Goal: Transaction & Acquisition: Purchase product/service

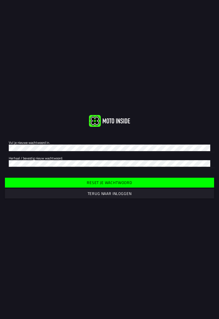
click at [87, 191] on button "Terug naar inloggen" at bounding box center [109, 194] width 209 height 10
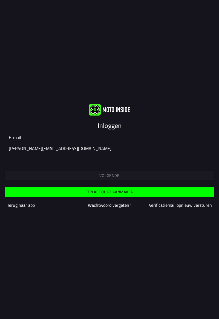
type input "[PERSON_NAME][EMAIL_ADDRESS][DOMAIN_NAME]"
click at [30, 141] on div "[PERSON_NAME][EMAIL_ADDRESS][DOMAIN_NAME]" at bounding box center [110, 148] width 202 height 15
click at [30, 145] on input "[EMAIL_ADDRESS][DOMAIN_NAME]" at bounding box center [110, 148] width 202 height 7
click at [114, 172] on button "Volgende" at bounding box center [109, 176] width 209 height 10
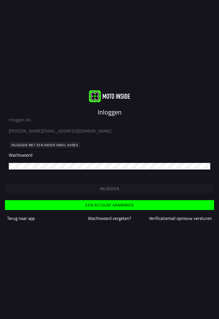
click at [28, 153] on ion-input "Wachtwoord" at bounding box center [110, 163] width 202 height 22
click at [33, 153] on ion-input "Wachtwoord" at bounding box center [110, 163] width 202 height 22
click at [32, 158] on div at bounding box center [110, 165] width 202 height 15
click at [32, 153] on ion-input "Wachtwoord" at bounding box center [110, 163] width 202 height 22
click at [0, 0] on slot "Inloggen" at bounding box center [0, 0] width 0 height 0
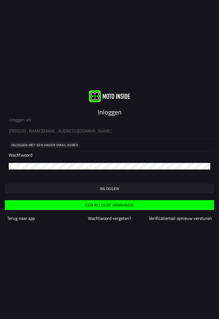
click at [0, 0] on slot "Inloggen" at bounding box center [0, 0] width 0 height 0
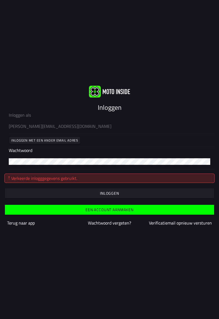
click at [41, 155] on div at bounding box center [110, 161] width 202 height 15
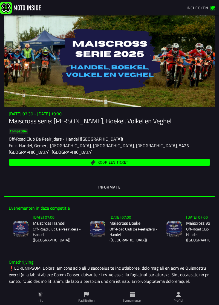
click at [116, 165] on button "Koop een ticket" at bounding box center [109, 162] width 201 height 7
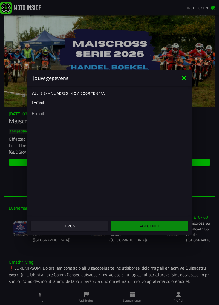
click at [39, 99] on div "Vul je E-mail adres in om door te gaan" at bounding box center [112, 93] width 160 height 11
click at [41, 100] on ion-input "E-mail" at bounding box center [110, 110] width 156 height 22
click at [44, 106] on div at bounding box center [110, 112] width 156 height 15
click at [44, 110] on input "email" at bounding box center [110, 113] width 156 height 7
type input "gwidt@hetnet.nl"
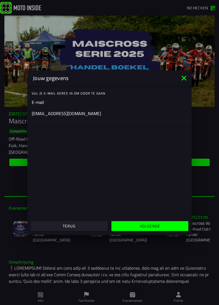
click at [0, 0] on slot "Volgende" at bounding box center [0, 0] width 0 height 0
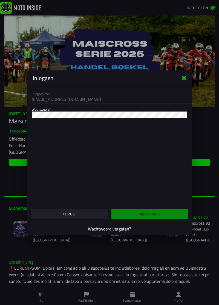
click at [0, 0] on slot "Wachtwoord vergeten?" at bounding box center [0, 0] width 0 height 0
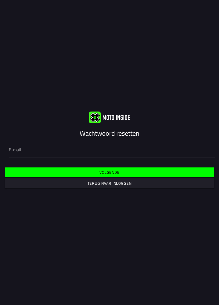
click at [25, 150] on input "email" at bounding box center [110, 149] width 202 height 7
type input "gwidt@hetnet.nl"
click at [120, 174] on button "Volgende" at bounding box center [109, 172] width 209 height 10
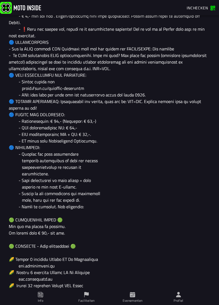
scroll to position [326, 0]
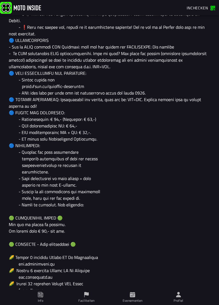
click at [183, 297] on span "Profiel" at bounding box center [178, 297] width 39 height 15
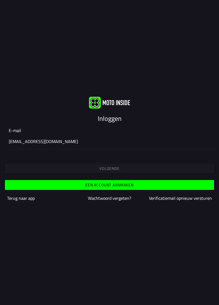
type input "gwidt@hetnet.nl"
click at [0, 0] on slot "Volgende" at bounding box center [0, 0] width 0 height 0
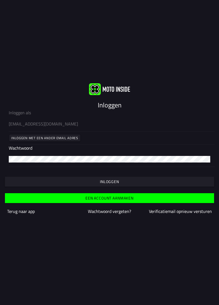
click at [112, 178] on button "Inloggen" at bounding box center [109, 182] width 209 height 10
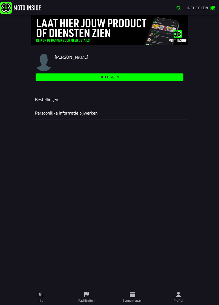
click at [0, 60] on div "michiel de Widt Uitloggen Bestellingen Persoonlijke informatie bijwerken" at bounding box center [109, 160] width 219 height 290
click at [138, 296] on span "Evenementen" at bounding box center [132, 297] width 39 height 15
click at [0, 93] on div "michiel de Widt Uitloggen Bestellingen Persoonlijke informatie bijwerken" at bounding box center [109, 160] width 219 height 290
click at [133, 296] on icon at bounding box center [132, 294] width 5 height 5
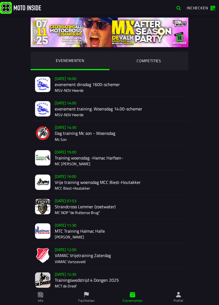
click at [213, 9] on span "Inchecken" at bounding box center [201, 7] width 28 height 5
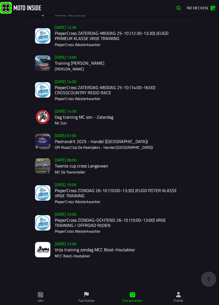
scroll to position [572, 0]
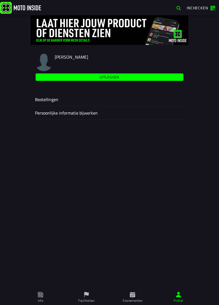
click at [67, 110] on ion-label "Persoonlijke informatie bijwerken" at bounding box center [109, 113] width 149 height 7
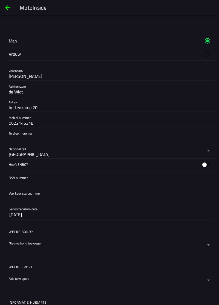
scroll to position [82, 0]
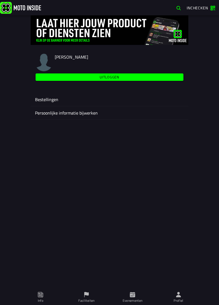
click at [136, 298] on span "Evenementen" at bounding box center [132, 297] width 39 height 15
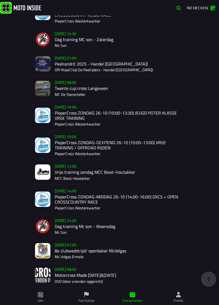
scroll to position [648, 0]
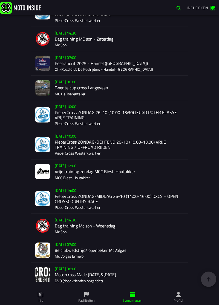
click at [176, 11] on button "button" at bounding box center [179, 8] width 10 height 9
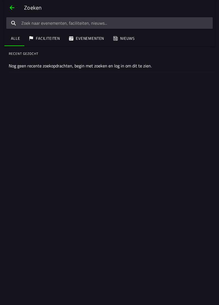
click at [44, 23] on input "search text" at bounding box center [109, 23] width 207 height 12
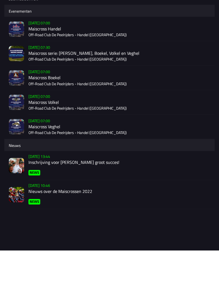
type input "maiscr"
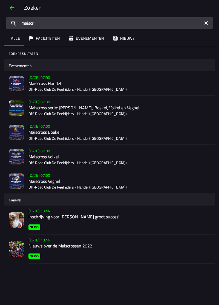
click at [209, 25] on input "maiscr" at bounding box center [109, 23] width 207 height 12
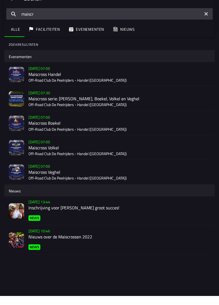
click at [53, 85] on h2 "Maiscross Handel" at bounding box center [119, 83] width 182 height 5
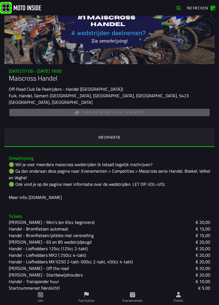
scroll to position [86, 0]
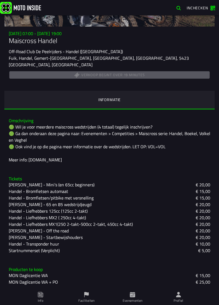
click at [153, 180] on h3 "Tickets" at bounding box center [110, 178] width 202 height 5
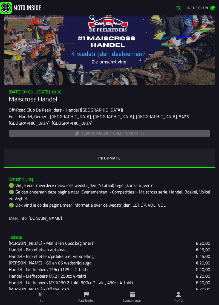
scroll to position [21, 0]
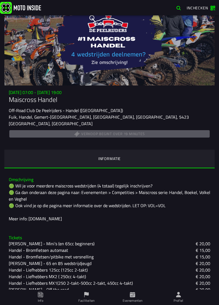
click at [54, 104] on h1 "Maiscross Handel" at bounding box center [110, 99] width 202 height 9
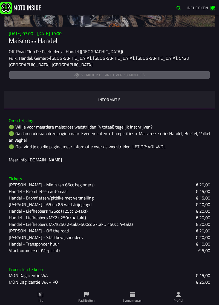
scroll to position [86, 0]
click at [0, 0] on slot "Handel - Liefhebbers MX2 ( 250cc 4-takt)" at bounding box center [0, 0] width 0 height 0
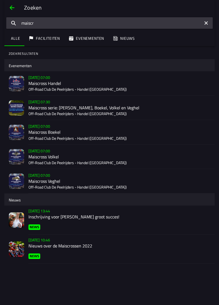
click at [88, 41] on ion-segment-button "Evenementen" at bounding box center [86, 38] width 44 height 15
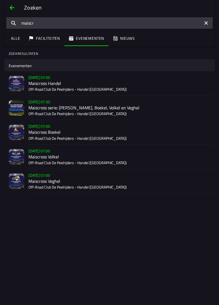
click at [47, 82] on h2 "Maiscross Handel" at bounding box center [119, 83] width 182 height 5
click at [49, 39] on ion-segment-button "Faciliteiten" at bounding box center [44, 38] width 40 height 15
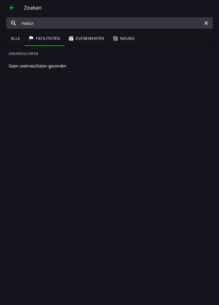
click at [13, 40] on ion-segment-button "Alle" at bounding box center [14, 38] width 20 height 15
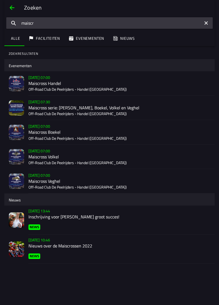
click at [62, 217] on h2 "Inschrijving voor Maiscrossen groot succes!" at bounding box center [119, 216] width 182 height 5
click at [205, 24] on icon "reset" at bounding box center [206, 22] width 3 height 3
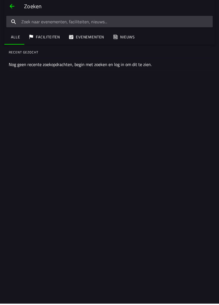
click at [81, 40] on ion-segment-button "Evenementen" at bounding box center [86, 38] width 44 height 15
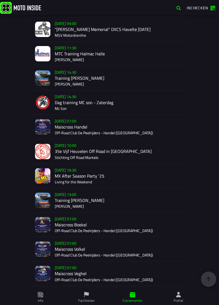
scroll to position [918, 0]
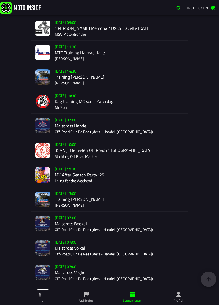
click at [79, 124] on div "Verkoop nog niet gestart Su 2 Nov - 07:00 Maiscross Handel Off-Road Club De Pee…" at bounding box center [119, 126] width 129 height 24
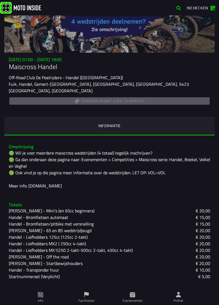
scroll to position [55, 0]
click at [0, 0] on slot "Handel - Liefhebbers MX2 ( 250cc 4-takt)" at bounding box center [0, 0] width 0 height 0
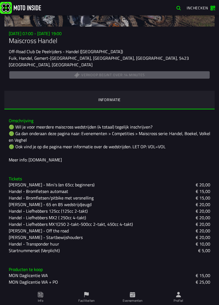
scroll to position [86, 0]
click at [117, 145] on div "🟢 Wil je voor meerdere maiscross wedstrijden (4 totaal) tegelijk inschrijven? 🟢…" at bounding box center [110, 143] width 202 height 39
click at [48, 159] on div "🟢 Wil je voor meerdere maiscross wedstrijden (4 totaal) tegelijk inschrijven? 🟢…" at bounding box center [110, 143] width 202 height 39
click at [133, 300] on ion-label "Evenementen" at bounding box center [133, 300] width 20 height 5
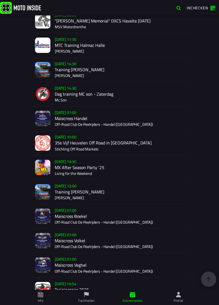
scroll to position [918, 0]
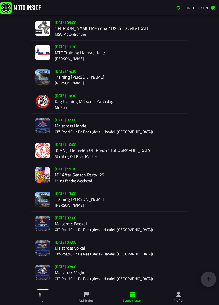
click at [49, 124] on img at bounding box center [42, 125] width 15 height 15
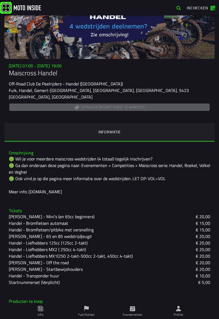
scroll to position [53, 0]
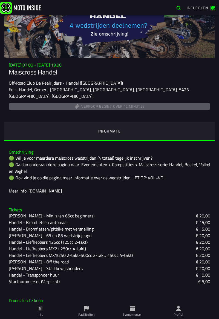
click at [158, 107] on div "Verkoop begint over 12 minutes" at bounding box center [110, 107] width 202 height 10
click at [168, 115] on div "Su 2 Nov - 07:00 - Su 2 Nov - 19:00 Maiscross Handel Off-Road Club De Peelrijde…" at bounding box center [109, 101] width 210 height 78
click at [164, 118] on div "Su 2 Nov - 07:00 - Su 2 Nov - 19:00 Maiscross Handel Off-Road Club De Peelrijde…" at bounding box center [109, 101] width 210 height 78
click at [164, 124] on ion-segment-button "Informatie" at bounding box center [109, 131] width 210 height 19
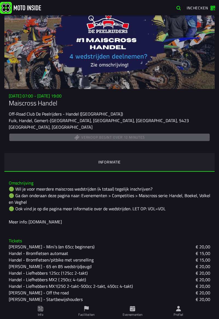
scroll to position [71, 0]
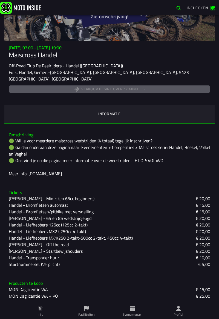
click at [158, 230] on div "Handel - Liefhebbers MX2 ( 250cc 4-takt) € 20,00" at bounding box center [110, 231] width 202 height 7
click at [153, 226] on div "Handel - Liefhebbers 125cc (125cc 2-takt) € 20,00" at bounding box center [110, 225] width 202 height 7
click at [154, 222] on div "Handel - Liefhebbers 125cc (125cc 2-takt) € 20,00" at bounding box center [110, 225] width 202 height 7
click at [158, 222] on div "Handel - Liefhebbers 125cc (125cc 2-takt) € 20,00" at bounding box center [110, 225] width 202 height 7
click at [165, 193] on h3 "Tickets" at bounding box center [110, 192] width 202 height 5
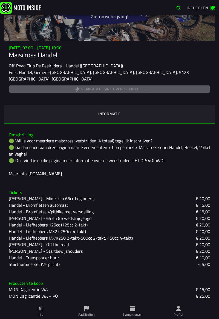
click at [156, 286] on h3 "Producten te koop" at bounding box center [110, 283] width 202 height 5
click at [159, 282] on h3 "Producten te koop" at bounding box center [110, 283] width 202 height 5
click at [199, 6] on span "Inchecken" at bounding box center [197, 8] width 21 height 6
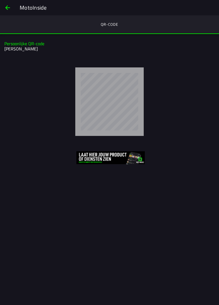
click at [9, 7] on span "back" at bounding box center [7, 7] width 7 height 13
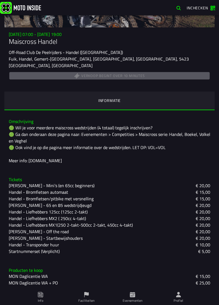
scroll to position [86, 0]
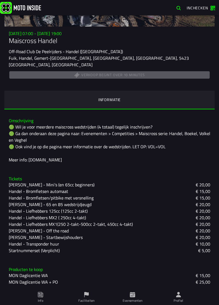
click at [150, 76] on div "Verkoop begint over 10 minutes" at bounding box center [110, 75] width 202 height 10
click at [165, 80] on div "Verkoop begint over 10 minutes" at bounding box center [110, 75] width 202 height 10
click at [162, 80] on div "Su 2 Nov - 07:00 - Su 2 Nov - 19:00 Maiscross Handel Off-Road Club De Peelrijde…" at bounding box center [109, 70] width 210 height 78
click at [134, 79] on div "Verkoop begint over 10 minutes" at bounding box center [110, 75] width 202 height 10
click at [139, 74] on div "Verkoop begint over 10 minutes" at bounding box center [110, 75] width 202 height 10
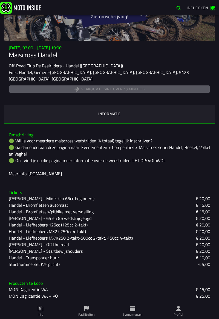
scroll to position [71, 0]
click at [144, 210] on div "Handel - Bromfietsen/pitbike met versnelling € 15,00" at bounding box center [110, 211] width 202 height 7
click at [146, 207] on div "Handel - Bromfietsen automaat € 15,00" at bounding box center [110, 205] width 202 height 7
click at [176, 106] on ion-segment-button "Informatie" at bounding box center [109, 114] width 210 height 19
click at [182, 100] on div "Su 2 Nov - 07:00 - Su 2 Nov - 19:00 Maiscross Handel Off-Road Club De Peelrijde…" at bounding box center [109, 84] width 210 height 78
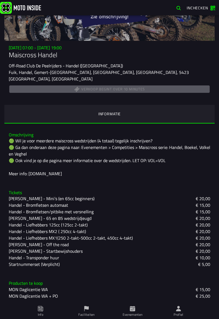
click at [185, 101] on div "Su 2 Nov - 07:00 - Su 2 Nov - 19:00 Maiscross Handel Off-Road Club De Peelrijde…" at bounding box center [109, 84] width 210 height 78
click at [124, 119] on ion-segment-button "Informatie" at bounding box center [109, 114] width 210 height 19
click at [121, 108] on ion-segment-button "Informatie" at bounding box center [109, 114] width 210 height 19
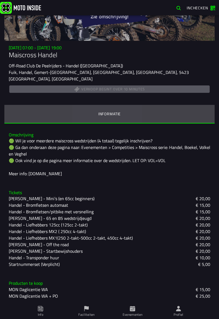
click at [124, 110] on ion-segment-button "Informatie" at bounding box center [109, 114] width 210 height 19
click at [125, 111] on ion-segment-button "Informatie" at bounding box center [109, 114] width 210 height 19
click at [131, 112] on ion-segment-button "Informatie" at bounding box center [109, 114] width 210 height 19
click at [130, 116] on ion-segment-button "Informatie" at bounding box center [109, 114] width 210 height 19
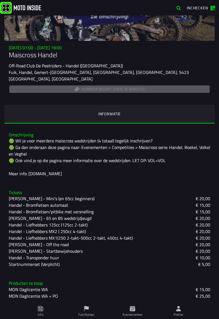
click at [130, 114] on ion-segment-button "Informatie" at bounding box center [109, 114] width 210 height 19
click at [139, 254] on div "Handel - Startbewijshouders € 20,00" at bounding box center [110, 251] width 202 height 7
click at [143, 270] on div "Tickets Handel - Mini’s (en 65cc beginners) € 20,00 Handel - Bromfietsen automa…" at bounding box center [109, 229] width 210 height 86
click at [142, 270] on div "Tickets Handel - Mini’s (en 65cc beginners) € 20,00 Handel - Bromfietsen automa…" at bounding box center [109, 229] width 210 height 86
click at [142, 265] on div "Startnummerset (Verplicht) € 5,00" at bounding box center [110, 264] width 202 height 7
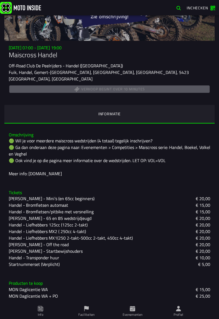
click at [110, 109] on ion-segment-button "Informatie" at bounding box center [109, 114] width 210 height 19
click at [111, 115] on ion-segment-button "Informatie" at bounding box center [109, 114] width 210 height 19
click at [113, 110] on ion-segment-button "Informatie" at bounding box center [109, 114] width 210 height 19
click at [116, 111] on ion-segment-button "Informatie" at bounding box center [109, 114] width 210 height 19
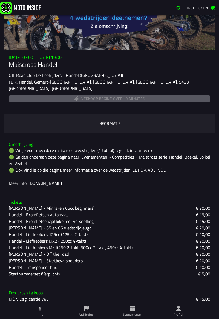
scroll to position [63, 0]
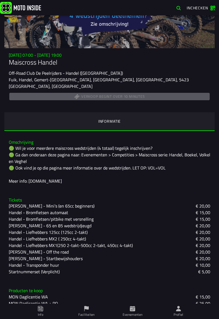
click at [56, 184] on div "🟢 Wil je voor meerdere maiscross wedstrijden (4 totaal) tegelijk inschrijven? 🟢…" at bounding box center [110, 164] width 202 height 39
click at [57, 183] on div "🟢 Wil je voor meerdere maiscross wedstrijden (4 totaal) tegelijk inschrijven? 🟢…" at bounding box center [110, 164] width 202 height 39
click at [56, 182] on div "🟢 Wil je voor meerdere maiscross wedstrijden (4 totaal) tegelijk inschrijven? 🟢…" at bounding box center [110, 164] width 202 height 39
click at [56, 183] on div "🟢 Wil je voor meerdere maiscross wedstrijden (4 totaal) tegelijk inschrijven? 🟢…" at bounding box center [110, 164] width 202 height 39
click at [57, 184] on div "🟢 Wil je voor meerdere maiscross wedstrijden (4 totaal) tegelijk inschrijven? 🟢…" at bounding box center [110, 164] width 202 height 39
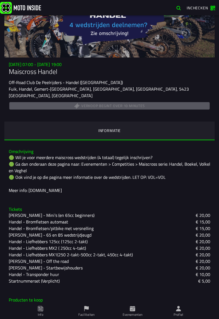
scroll to position [71, 0]
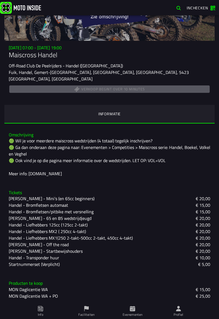
click at [114, 109] on ion-segment-button "Informatie" at bounding box center [109, 114] width 210 height 19
click at [124, 88] on div "Verkoop begint over 10 minutes" at bounding box center [110, 89] width 202 height 10
click at [123, 88] on div "Verkoop begint over 10 minutes" at bounding box center [110, 89] width 202 height 10
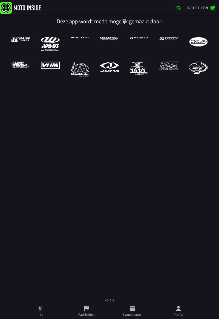
click at [202, 6] on span "Inchecken" at bounding box center [197, 8] width 21 height 6
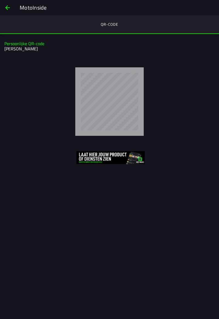
click at [0, 0] on slot "MotoInside" at bounding box center [0, 0] width 0 height 0
click at [14, 13] on button "back" at bounding box center [7, 7] width 13 height 13
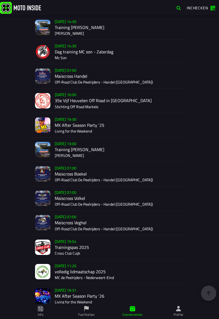
scroll to position [977, 0]
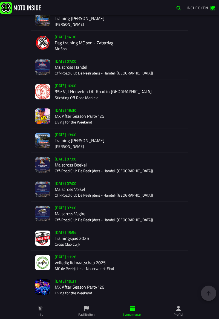
click at [95, 230] on div "Fr 28 Nov - 19:54 Trainingspas 2025 Cross Club Cuijk" at bounding box center [119, 238] width 129 height 24
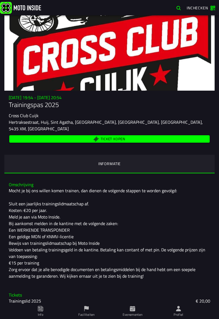
scroll to position [27, 0]
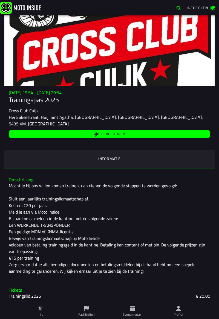
click at [124, 134] on span "Ticket kopen" at bounding box center [113, 134] width 25 height 4
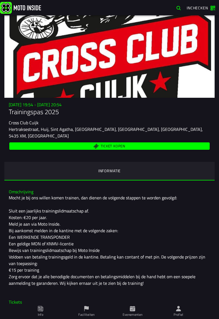
scroll to position [0, 0]
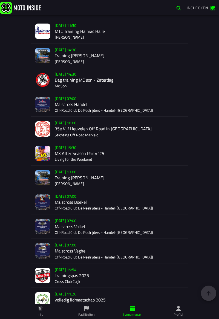
scroll to position [937, 0]
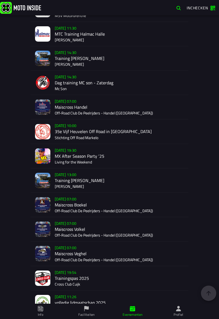
click at [79, 105] on div "Verkoop nog niet gestart Su 2 Nov - 07:00 Maiscross Handel Off-Road Club De Pee…" at bounding box center [119, 107] width 129 height 24
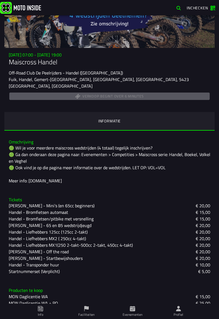
scroll to position [71, 0]
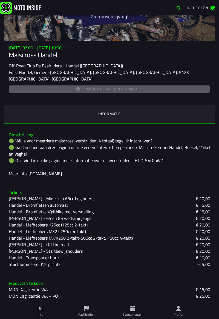
click at [204, 59] on h1 "Maiscross Handel" at bounding box center [110, 54] width 202 height 9
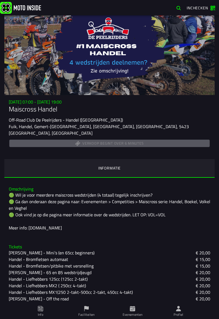
scroll to position [19, 0]
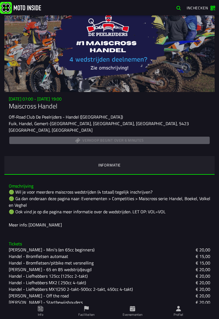
click at [124, 189] on h3 "Omschrijving" at bounding box center [110, 186] width 202 height 5
click at [141, 194] on div "🟢 Wil je voor meerdere maiscross wedstrijden (4 totaal) tegelijk inschrijven? 🟢…" at bounding box center [110, 208] width 202 height 39
click at [138, 197] on div "🟢 Wil je voor meerdere maiscross wedstrijden (4 totaal) tegelijk inschrijven? 🟢…" at bounding box center [110, 208] width 202 height 39
click at [139, 194] on div "🟢 Wil je voor meerdere maiscross wedstrijden (4 totaal) tegelijk inschrijven? 🟢…" at bounding box center [110, 208] width 202 height 39
click at [53, 227] on div "🟢 Wil je voor meerdere maiscross wedstrijden (4 totaal) tegelijk inschrijven? 🟢…" at bounding box center [110, 208] width 202 height 39
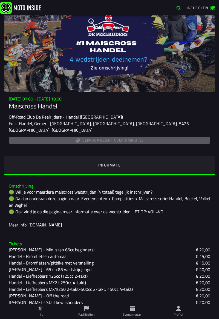
click at [53, 231] on div "Omschrijving 🟢 Wil je voor meerdere maiscross wedstrijden (4 totaal) tegelijk i…" at bounding box center [109, 205] width 210 height 53
click at [61, 227] on div "🟢 Wil je voor meerdere maiscross wedstrijden (4 totaal) tegelijk inschrijven? 🟢…" at bounding box center [110, 208] width 202 height 39
click at [52, 235] on div "Omschrijving 🟢 Wil je voor meerdere maiscross wedstrijden (4 totaal) tegelijk i…" at bounding box center [109, 267] width 210 height 176
click at [59, 228] on div "🟢 Wil je voor meerdere maiscross wedstrijden (4 totaal) tegelijk inschrijven? 🟢…" at bounding box center [110, 208] width 202 height 39
click at [64, 230] on div "Omschrijving 🟢 Wil je voor meerdere maiscross wedstrijden (4 totaal) tegelijk i…" at bounding box center [109, 205] width 210 height 53
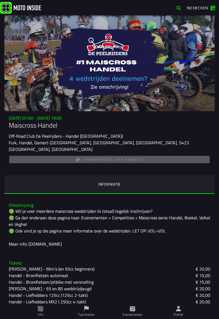
scroll to position [71, 0]
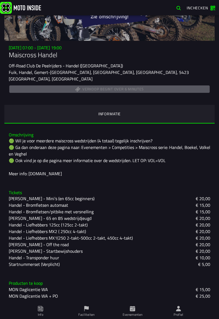
click at [139, 261] on div "Startnummerset (Verplicht) € 5,00" at bounding box center [110, 264] width 202 height 7
click at [142, 269] on div "Tickets Handel - Mini’s (en 65cc beginners) € 20,00 Handel - Bromfietsen automa…" at bounding box center [109, 229] width 210 height 86
click at [140, 269] on div "Tickets Handel - Mini’s (en 65cc beginners) € 20,00 Handel - Bromfietsen automa…" at bounding box center [109, 229] width 210 height 86
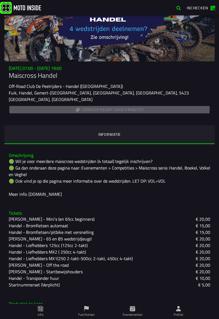
scroll to position [58, 0]
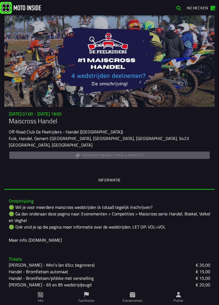
click at [1, 109] on div "[DATE] 07:00 - [DATE] 19:00 Maiscross Handel Off-Road Club De Peelrijders - Han…" at bounding box center [109, 160] width 219 height 290
click at [195, 135] on div "Off-Road Club De Peelrijders - Handel ([GEOGRAPHIC_DATA])" at bounding box center [110, 131] width 202 height 7
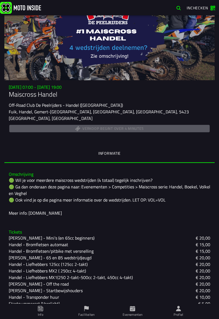
scroll to position [31, 0]
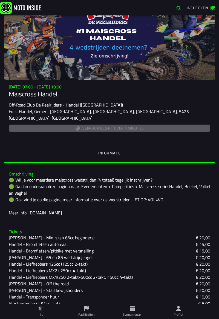
click at [150, 133] on div "Verkoop begint over 4 minutes" at bounding box center [110, 129] width 202 height 10
click at [152, 133] on div "Verkoop begint over 4 minutes" at bounding box center [110, 129] width 202 height 10
click at [122, 157] on ion-segment-button "Informatie" at bounding box center [109, 153] width 210 height 19
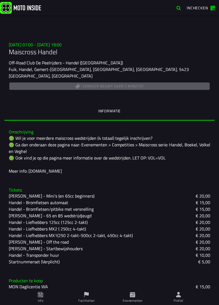
scroll to position [69, 0]
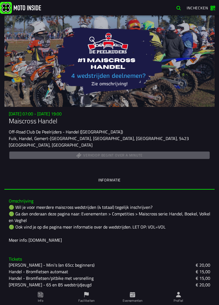
click at [131, 160] on div "Verkoop begint over a minute" at bounding box center [110, 155] width 202 height 10
click at [134, 160] on div "Verkoop begint over a minute" at bounding box center [110, 155] width 202 height 10
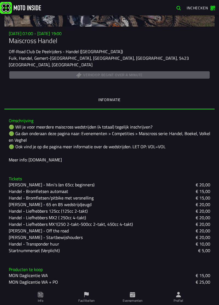
scroll to position [86, 0]
click at [137, 73] on div "Verkoop begint over a minute" at bounding box center [110, 75] width 202 height 10
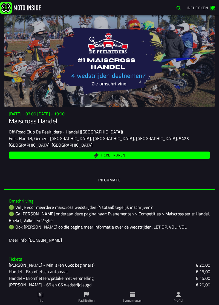
click at [125, 158] on span "Ticket kopen" at bounding box center [110, 155] width 194 height 5
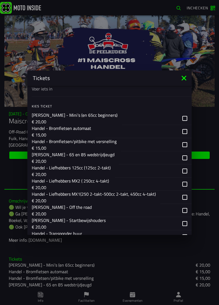
scroll to position [331, 0]
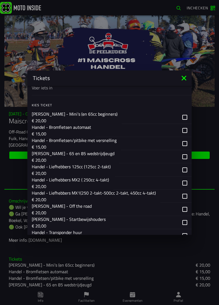
click at [185, 130] on div "button" at bounding box center [144, 130] width 96 height 13
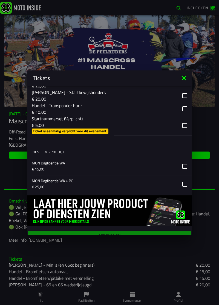
scroll to position [463, 0]
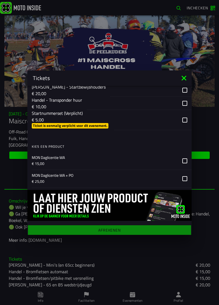
click at [92, 84] on div "button" at bounding box center [62, 80] width 60 height 7
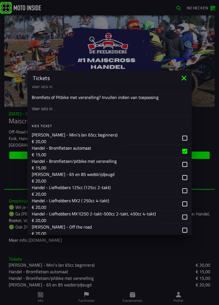
scroll to position [312, 0]
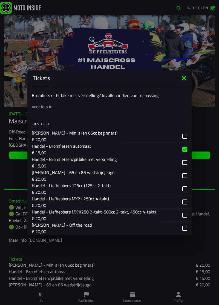
click at [182, 146] on div "button" at bounding box center [144, 149] width 96 height 13
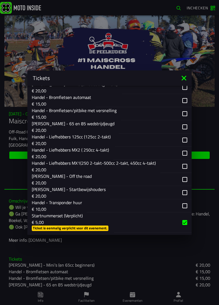
scroll to position [360, 0]
click at [186, 153] on div "button" at bounding box center [152, 153] width 78 height 13
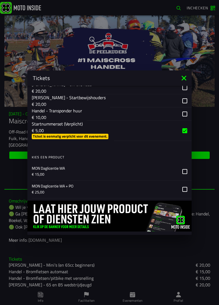
scroll to position [463, 0]
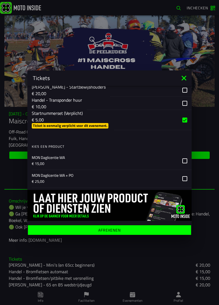
click at [117, 230] on ion-label "Afrekenen" at bounding box center [109, 230] width 22 height 4
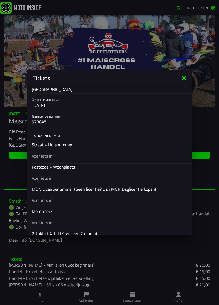
scroll to position [129, 0]
click at [163, 24] on ion-backdrop at bounding box center [109, 152] width 219 height 305
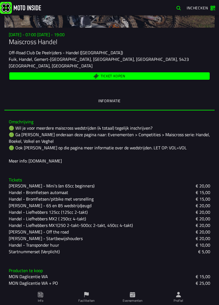
scroll to position [86, 0]
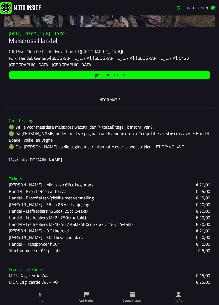
click at [131, 162] on div "🟢 Wil je voor meerdere maiscross wedstrijden (4 totaal) tegelijk inschrijven? 🟢…" at bounding box center [110, 143] width 202 height 39
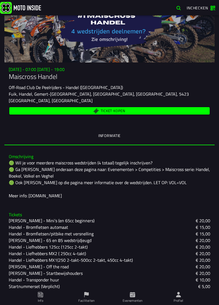
scroll to position [0, 0]
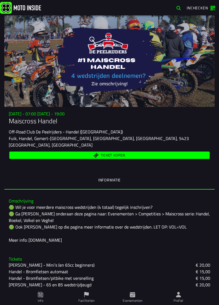
click at [117, 157] on span "Ticket kopen" at bounding box center [113, 155] width 25 height 4
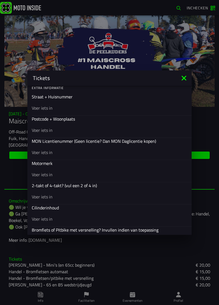
scroll to position [178, 0]
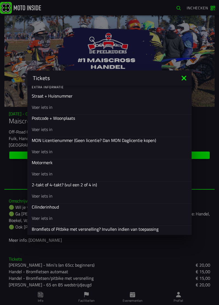
click at [56, 126] on input "text" at bounding box center [110, 129] width 156 height 7
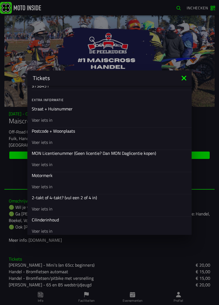
scroll to position [166, 0]
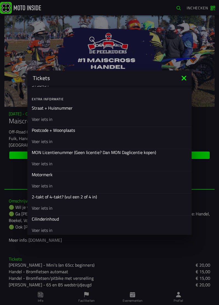
click at [54, 142] on input "text" at bounding box center [110, 141] width 156 height 7
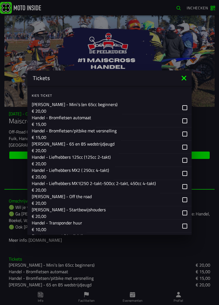
scroll to position [337, 0]
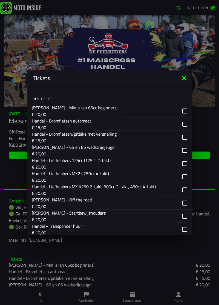
type input "6631cc"
click at [186, 122] on div "button" at bounding box center [144, 124] width 96 height 13
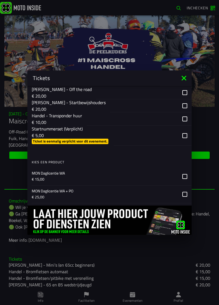
scroll to position [449, 0]
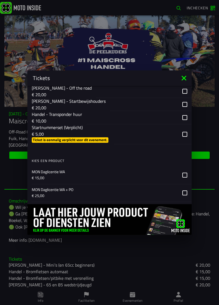
click at [186, 135] on div "button" at bounding box center [153, 134] width 78 height 20
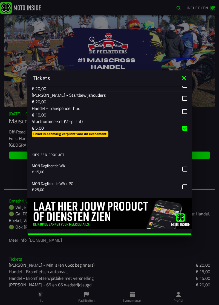
scroll to position [463, 0]
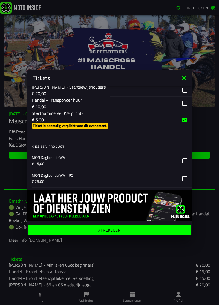
click at [117, 230] on ion-label "Afrekenen" at bounding box center [109, 230] width 22 height 4
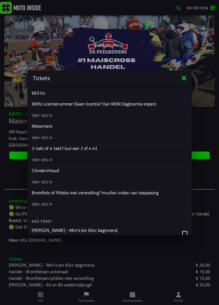
scroll to position [216, 0]
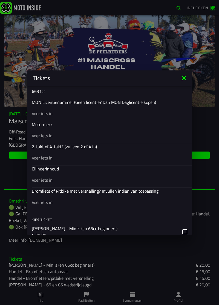
click at [66, 155] on input "text" at bounding box center [110, 157] width 156 height 7
click at [63, 155] on input "text" at bounding box center [110, 157] width 156 height 7
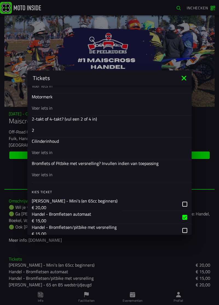
scroll to position [243, 0]
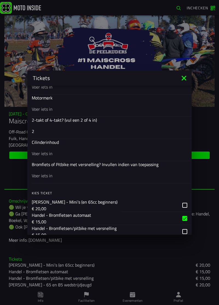
type input "2"
click at [61, 150] on input "text" at bounding box center [110, 153] width 156 height 7
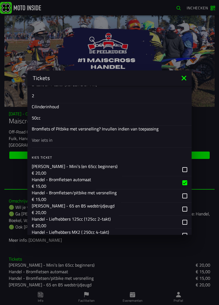
scroll to position [282, 0]
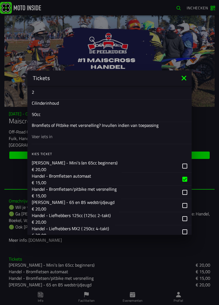
type input "50cc"
click at [59, 136] on input "text" at bounding box center [110, 136] width 156 height 7
type input "aut"
type input "z"
click at [87, 176] on p "Handel - Bromfietsen automaat" at bounding box center [61, 176] width 59 height 7
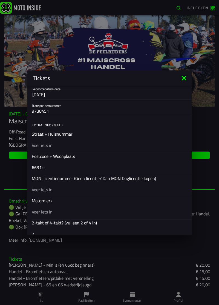
scroll to position [139, 0]
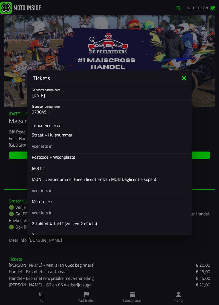
click at [51, 144] on input "text" at bounding box center [110, 145] width 156 height 7
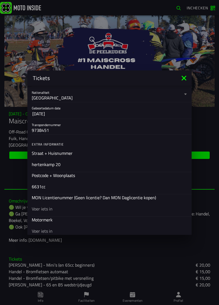
scroll to position [118, 0]
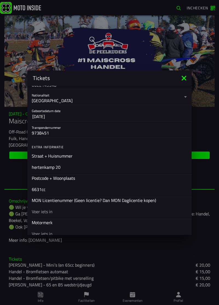
type input "hertenkamp 20"
click at [64, 116] on button "[DATE]" at bounding box center [109, 116] width 154 height 10
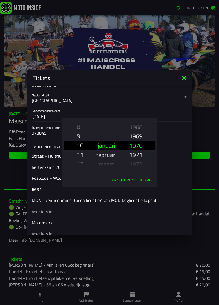
scroll to position [89, 0]
click at [84, 144] on div "1 2 3 4 5 6 7 8 9 10 11 12 13 14 15 16 17 18 19 20 21 22 23 24 25 26 27 28 29 30" at bounding box center [81, 145] width 16 height 55
click at [0, 0] on slot "augustus" at bounding box center [0, 0] width 0 height 0
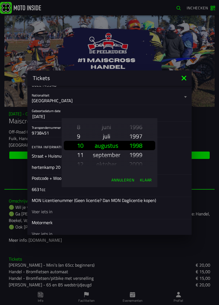
click at [0, 0] on slot "1997" at bounding box center [0, 0] width 0 height 0
click at [0, 0] on slot "Klaar" at bounding box center [0, 0] width 0 height 0
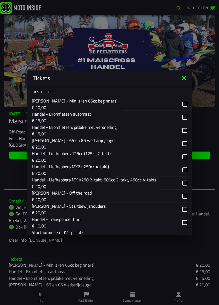
scroll to position [344, 0]
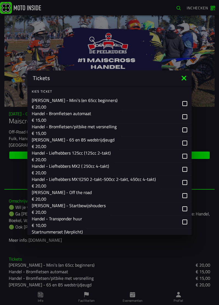
click at [186, 115] on div "button" at bounding box center [144, 116] width 96 height 13
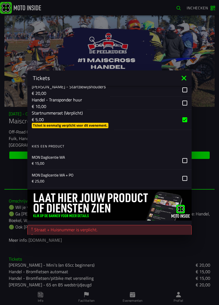
scroll to position [493, 0]
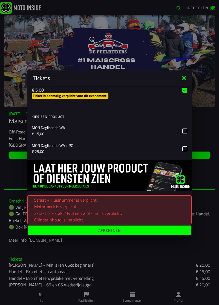
click at [111, 230] on ion-label "Afrekenen" at bounding box center [109, 230] width 22 height 4
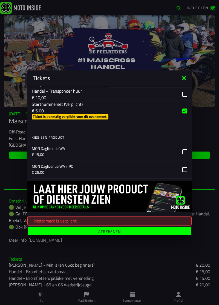
scroll to position [473, 0]
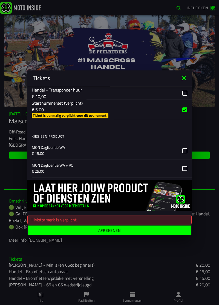
click at [75, 217] on div "Motormerk is verplicht." at bounding box center [109, 219] width 159 height 7
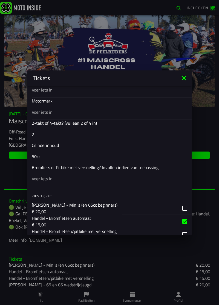
scroll to position [239, 0]
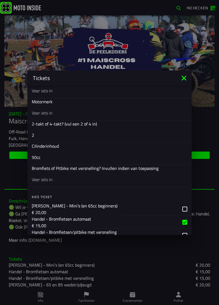
click at [51, 180] on input "text" at bounding box center [110, 179] width 156 height 7
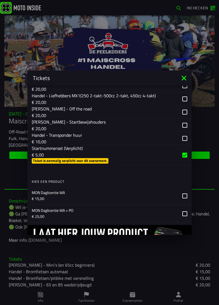
scroll to position [473, 0]
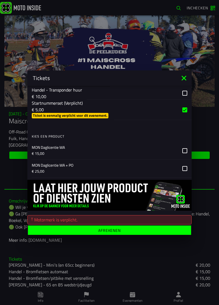
click at [115, 228] on ion-label "Afrekenen" at bounding box center [109, 230] width 22 height 4
click at [119, 231] on ion-label "Afrekenen" at bounding box center [109, 230] width 22 height 4
click at [110, 232] on button "Afrekenen" at bounding box center [109, 230] width 163 height 10
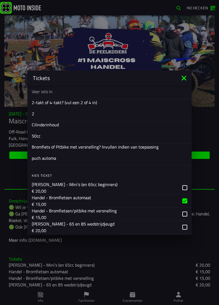
scroll to position [260, 0]
click at [66, 159] on input "puch automa" at bounding box center [110, 158] width 156 height 7
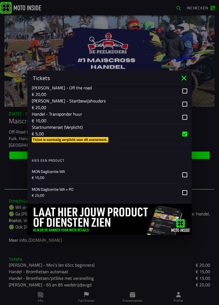
scroll to position [473, 0]
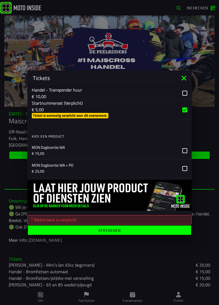
type input "puch automaat"
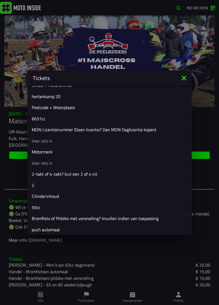
scroll to position [188, 0]
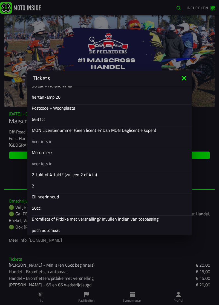
click at [44, 160] on input "text" at bounding box center [110, 163] width 156 height 7
click at [48, 140] on input "text" at bounding box center [110, 141] width 156 height 7
click at [219, 138] on ion-backdrop at bounding box center [109, 152] width 219 height 305
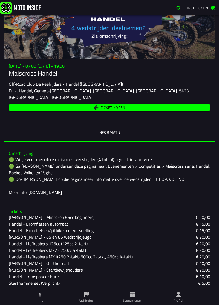
scroll to position [0, 0]
